Goal: Transaction & Acquisition: Register for event/course

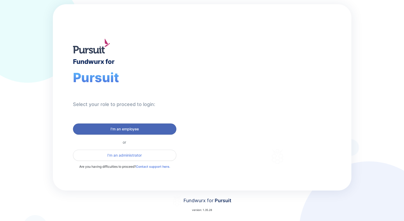
click at [140, 127] on span "I'm an employee" at bounding box center [124, 128] width 97 height 5
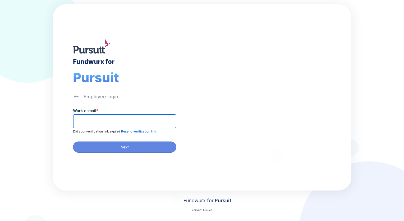
click at [125, 123] on input "text" at bounding box center [124, 121] width 99 height 8
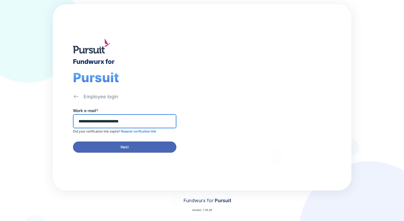
type input "**********"
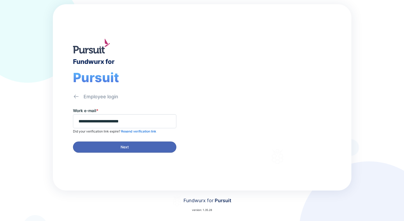
click at [116, 145] on span "Next" at bounding box center [124, 146] width 97 height 5
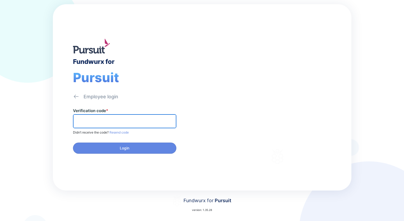
paste input "******"
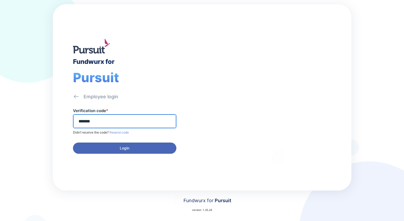
type input "******"
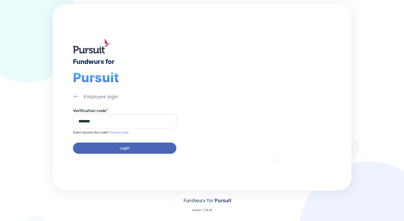
click at [116, 148] on span "Login" at bounding box center [124, 147] width 97 height 5
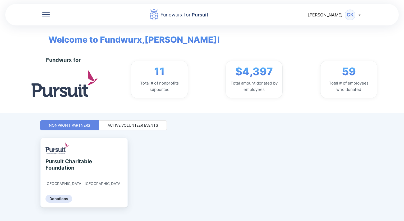
click at [127, 122] on div "Active Volunteer Events" at bounding box center [133, 125] width 68 height 10
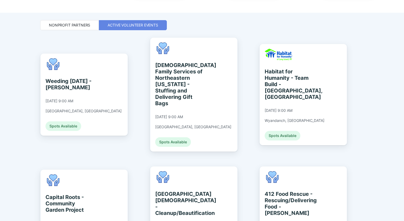
scroll to position [106, 0]
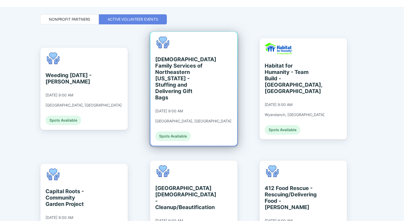
click at [184, 78] on div "[DEMOGRAPHIC_DATA] Family Services of Northeastern [US_STATE] - Stuffing and De…" at bounding box center [179, 78] width 48 height 44
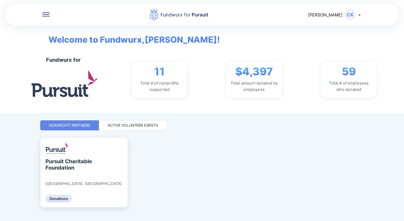
click at [145, 124] on div "Active Volunteer Events" at bounding box center [133, 125] width 51 height 5
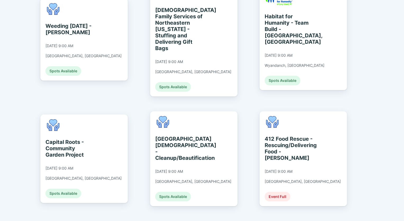
scroll to position [185, 0]
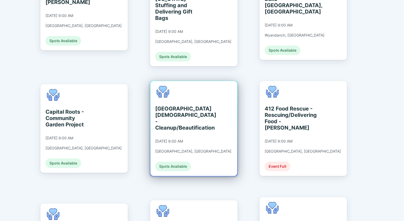
click at [171, 105] on div "[GEOGRAPHIC_DATA][DEMOGRAPHIC_DATA] - Cleanup/Beautification" at bounding box center [179, 117] width 48 height 25
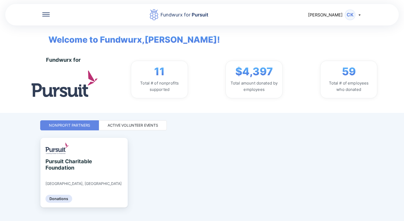
click at [129, 128] on div "Active Volunteer Events" at bounding box center [133, 125] width 68 height 10
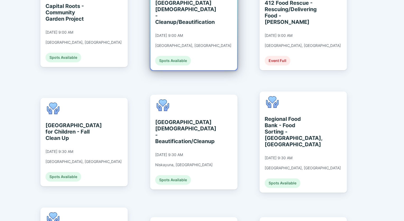
scroll to position [291, 0]
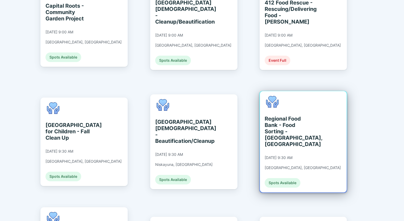
click at [286, 115] on div "Regional Food Bank - Food Sorting - [GEOGRAPHIC_DATA], [GEOGRAPHIC_DATA]" at bounding box center [289, 131] width 48 height 32
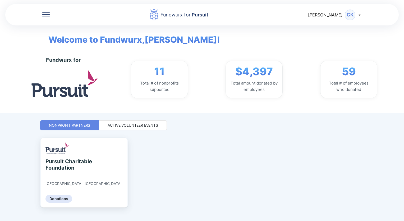
click at [119, 126] on div "Active Volunteer Events" at bounding box center [133, 125] width 51 height 5
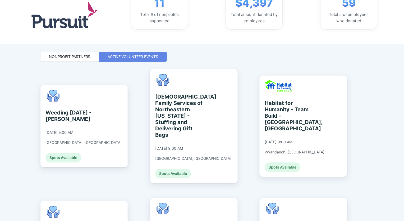
scroll to position [106, 0]
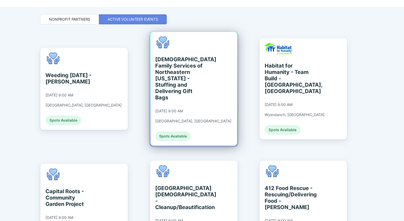
click at [190, 80] on div "[DEMOGRAPHIC_DATA] Family Services of Northeastern [US_STATE] - Stuffing and De…" at bounding box center [179, 78] width 48 height 44
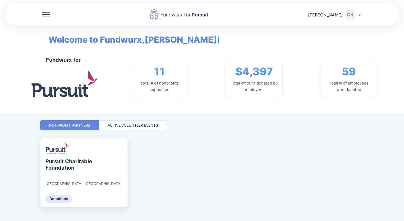
click at [111, 124] on div "Active Volunteer Events" at bounding box center [133, 125] width 51 height 5
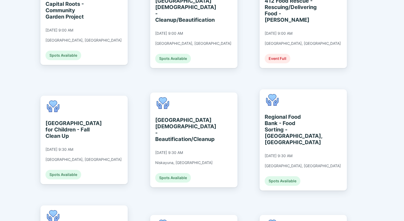
scroll to position [293, 0]
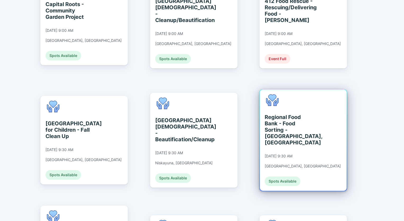
click at [270, 114] on div "Regional Food Bank - Food Sorting - [GEOGRAPHIC_DATA], [GEOGRAPHIC_DATA]" at bounding box center [289, 130] width 48 height 32
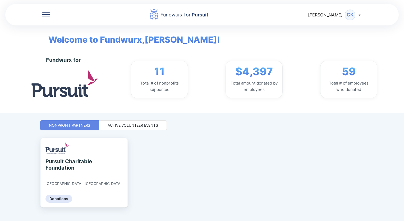
click at [123, 125] on div "Active Volunteer Events" at bounding box center [133, 125] width 51 height 5
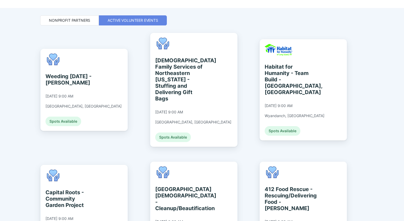
scroll to position [106, 0]
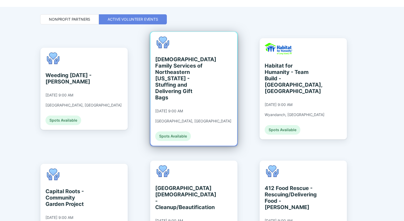
click at [173, 73] on div "[DEMOGRAPHIC_DATA] Family Services of Northeastern [US_STATE] - Stuffing and De…" at bounding box center [179, 78] width 48 height 44
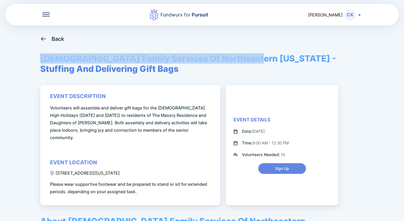
drag, startPoint x: 42, startPoint y: 60, endPoint x: 249, endPoint y: 55, distance: 207.3
click at [249, 55] on span "[DEMOGRAPHIC_DATA] Family Services Of Northeastern [US_STATE] - Stuffing And De…" at bounding box center [202, 63] width 324 height 21
drag, startPoint x: 249, startPoint y: 55, endPoint x: 235, endPoint y: 57, distance: 14.2
click at [277, 166] on span "Sign Up" at bounding box center [282, 168] width 14 height 5
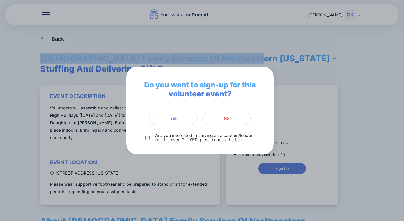
click at [179, 117] on span "Yes" at bounding box center [174, 117] width 42 height 5
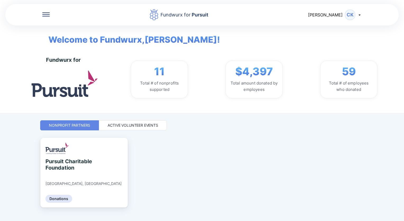
click at [148, 124] on div "Active Volunteer Events" at bounding box center [133, 125] width 51 height 5
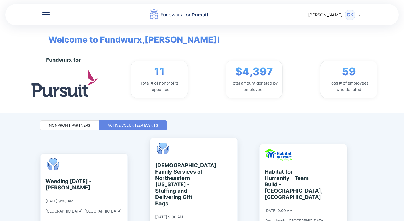
click at [359, 12] on div "[PERSON_NAME] [PERSON_NAME]" at bounding box center [335, 15] width 54 height 11
click at [332, 39] on div "Log out" at bounding box center [329, 41] width 16 height 5
